Goal: Find specific page/section: Find specific page/section

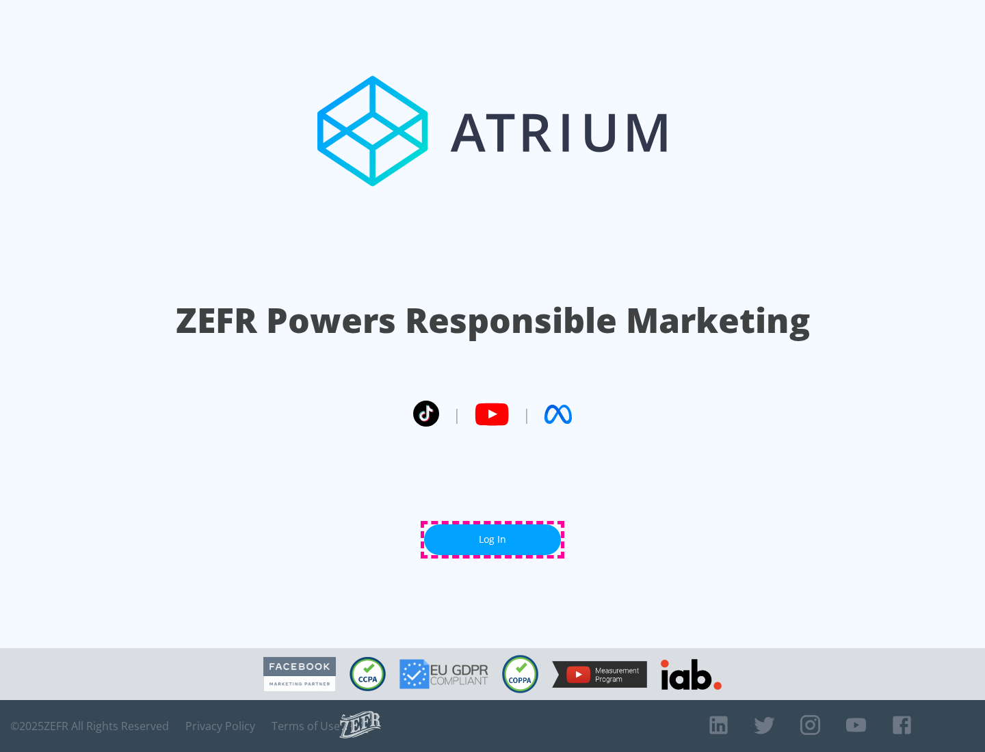
click at [492, 540] on link "Log In" at bounding box center [492, 539] width 137 height 31
